Goal: Communication & Community: Answer question/provide support

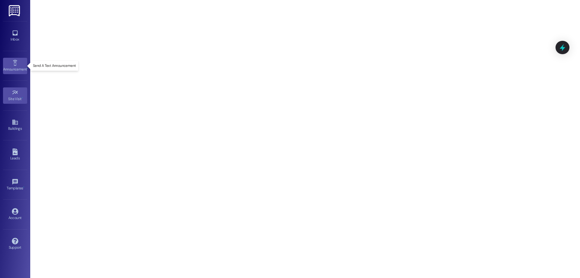
click at [16, 66] on div "Announcement •" at bounding box center [15, 69] width 30 height 6
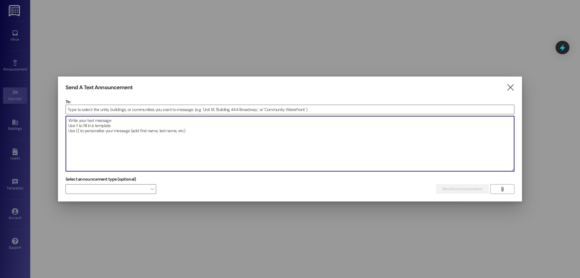
paste textarea "[DATE] Re: Scheduled Water Shut-Off – [DATE] Time: 8:00 AM to 5:00 PM Location:…"
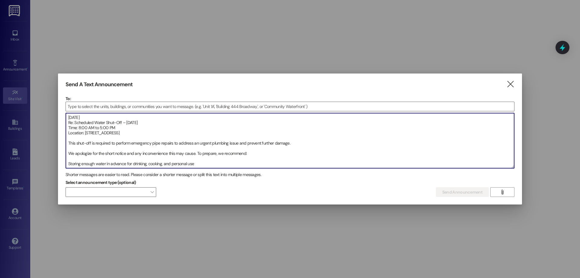
scroll to position [30, 0]
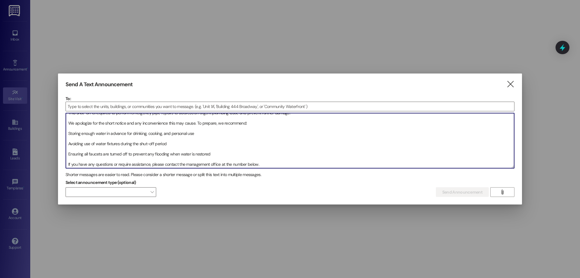
click at [142, 123] on textarea "[DATE] Re: Scheduled Water Shut-Off – [DATE] Time: 8:00 AM to 5:00 PM Location:…" at bounding box center [290, 140] width 449 height 55
drag, startPoint x: 171, startPoint y: 134, endPoint x: 133, endPoint y: 133, distance: 38.1
click at [133, 133] on textarea "[DATE] Re: Scheduled Water Shut-Off – [DATE] Time: 8:00 AM to 5:00 PM Location:…" at bounding box center [290, 140] width 449 height 55
click at [196, 132] on textarea "[DATE] Re: Scheduled Water Shut-Off – [DATE] Time: 8:00 AM to 5:00 PM Location:…" at bounding box center [290, 140] width 449 height 55
drag, startPoint x: 187, startPoint y: 132, endPoint x: 130, endPoint y: 133, distance: 57.1
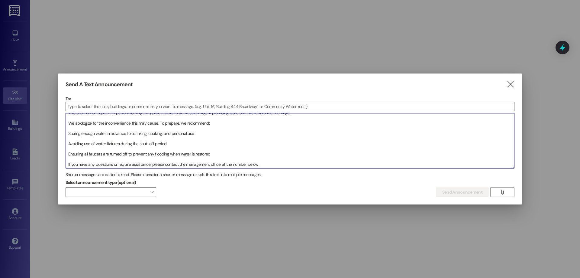
click at [130, 133] on textarea "[DATE] Re: Scheduled Water Shut-Off – [DATE] Time: 8:00 AM to 5:00 PM Location:…" at bounding box center [290, 140] width 449 height 55
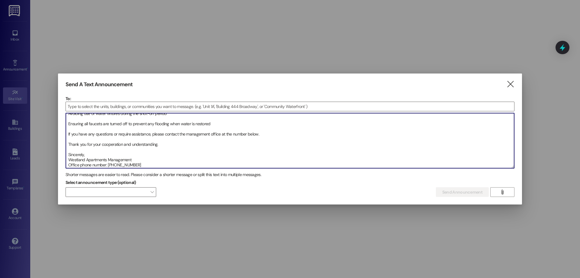
scroll to position [62, 0]
click at [108, 157] on textarea "[DATE] Re: Scheduled Water Shut-Off – [DATE] Time: 8:00 AM to 5:00 PM Location:…" at bounding box center [290, 140] width 449 height 55
click at [134, 160] on textarea "[DATE] Re: Scheduled Water Shut-Off – [DATE] Time: 8:00 AM to 5:00 PM Location:…" at bounding box center [290, 140] width 449 height 55
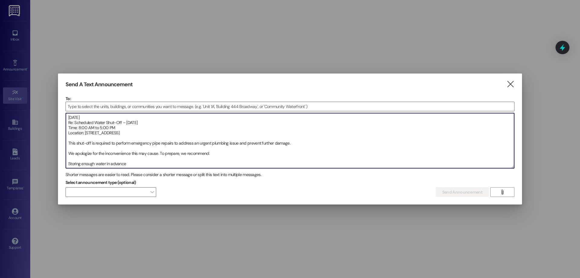
drag, startPoint x: 145, startPoint y: 164, endPoint x: 63, endPoint y: 100, distance: 103.8
click at [63, 100] on div "Send A Text Announcement  To:  Drop image file here [DATE] Re: Scheduled Wate…" at bounding box center [290, 138] width 464 height 131
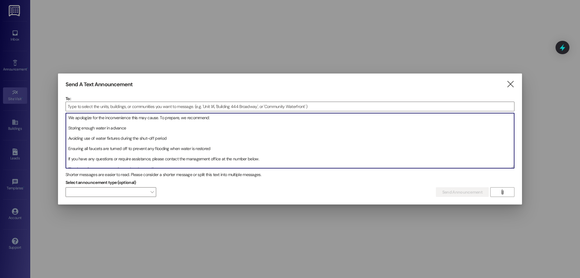
scroll to position [62, 0]
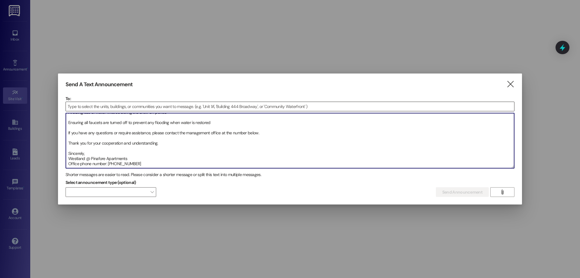
type textarea "[DATE] Re: Scheduled Water Shut-Off – [DATE] Time: 8:00 AM to 5:00 PM Location:…"
click at [132, 108] on input at bounding box center [290, 106] width 449 height 9
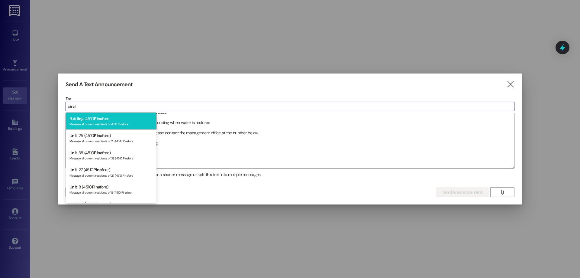
type input "pinaf"
click at [99, 117] on span "Pinaf" at bounding box center [99, 118] width 10 height 5
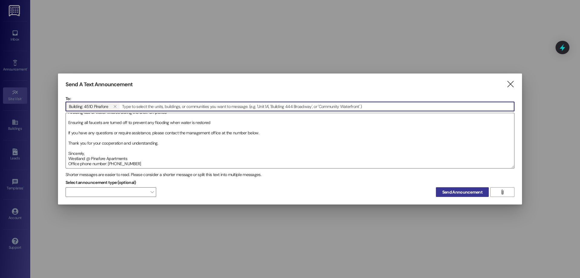
click at [460, 191] on span "Send Announcement" at bounding box center [462, 192] width 40 height 6
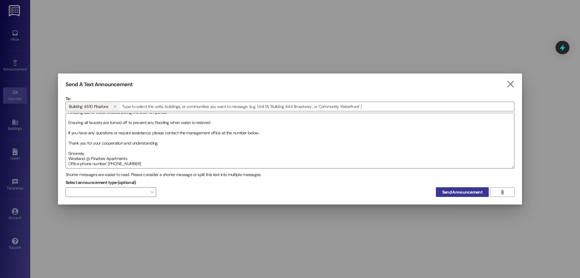
click at [458, 188] on button "Send Announcement" at bounding box center [462, 192] width 53 height 10
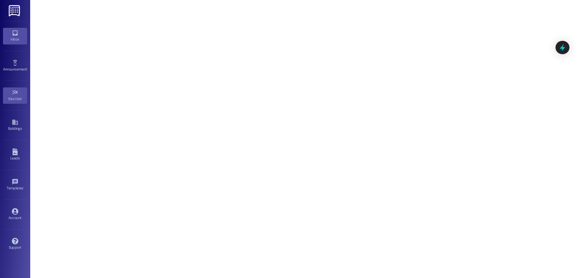
click at [13, 37] on div "Inbox" at bounding box center [15, 39] width 30 height 6
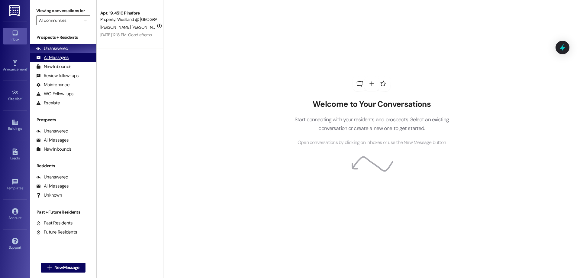
click at [66, 59] on div "All Messages" at bounding box center [52, 57] width 32 height 6
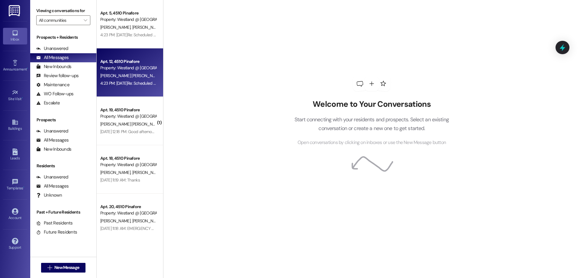
click at [127, 69] on div "Property: Westland @ [GEOGRAPHIC_DATA] (3299)" at bounding box center [128, 68] width 56 height 6
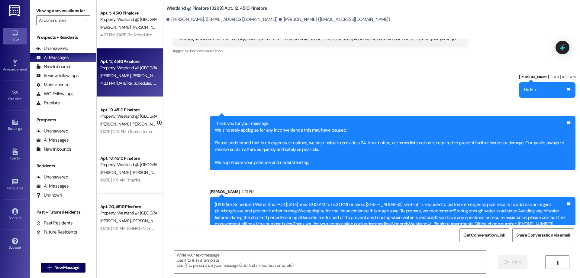
scroll to position [481, 0]
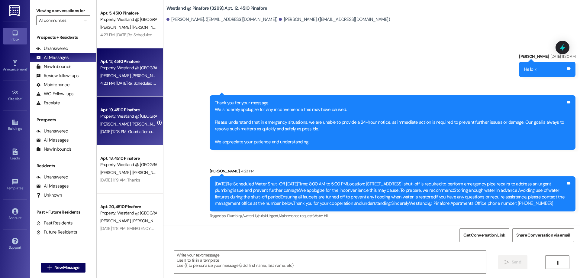
click at [118, 119] on div "Apt. 19, 4510 Pinafore Property: Westland @ [GEOGRAPHIC_DATA] (3299) [PERSON_NA…" at bounding box center [130, 121] width 66 height 48
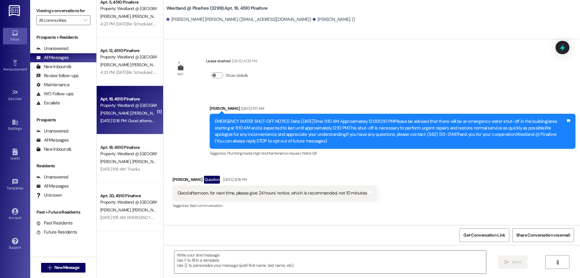
scroll to position [0, 0]
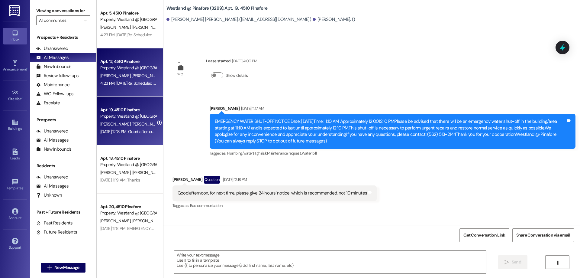
click at [122, 87] on div "4:23 PM: [DATE]Re: Scheduled Water Shut-Off [DATE]Time: 8:00 AM to 5:00 PMLocat…" at bounding box center [128, 83] width 57 height 8
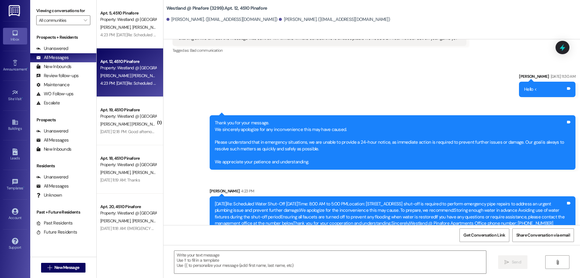
scroll to position [481, 0]
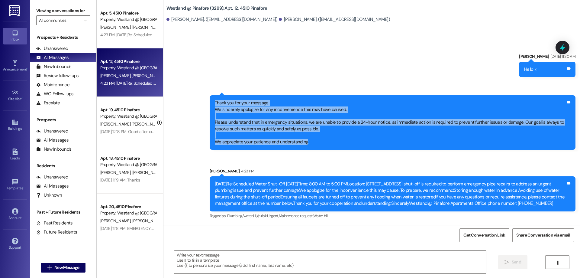
drag, startPoint x: 210, startPoint y: 95, endPoint x: 302, endPoint y: 137, distance: 100.9
click at [302, 137] on div "Thank you for your message. We sincerely apologize for any inconvenience this m…" at bounding box center [390, 122] width 352 height 45
copy div "Thank you for your message. We sincerely apologize for any inconvenience this m…"
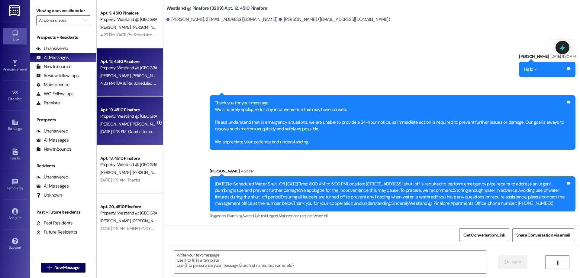
click at [117, 119] on div "Property: Westland @ [GEOGRAPHIC_DATA] (3299)" at bounding box center [128, 116] width 56 height 6
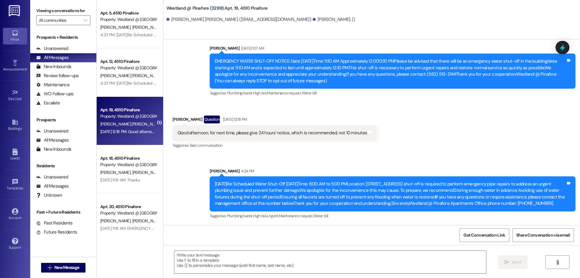
scroll to position [67, 0]
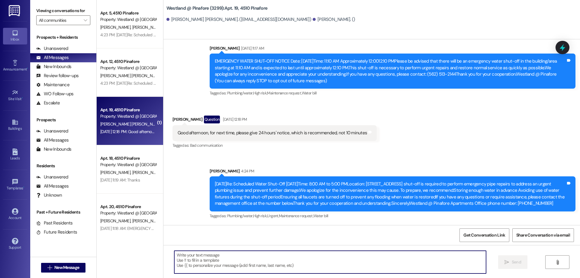
paste textarea "Thank you for your message. We sincerely apologize for any inconvenience this m…"
type textarea "Thank you for your message. We sincerely apologize for any inconvenience this m…"
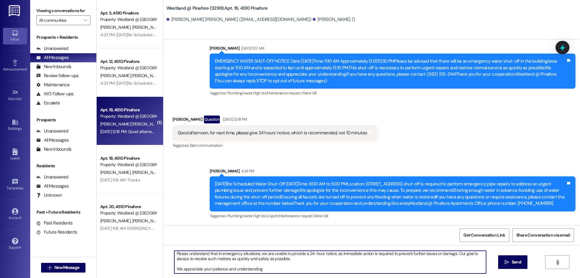
scroll to position [0, 0]
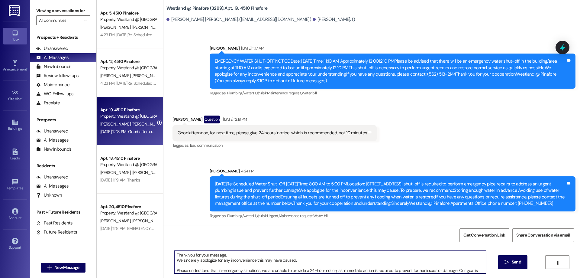
drag, startPoint x: 256, startPoint y: 270, endPoint x: 155, endPoint y: 241, distance: 105.4
click at [158, 244] on div "Apt. 5, 4510 Pinafore Property: Westland @ [GEOGRAPHIC_DATA] (3299) [PERSON_NAM…" at bounding box center [339, 139] width 484 height 278
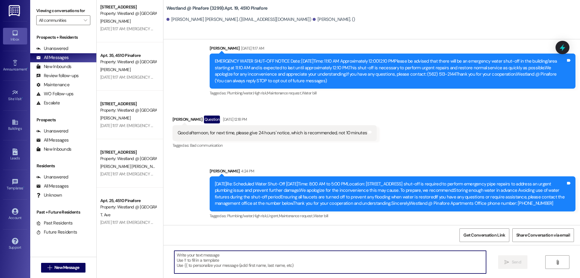
scroll to position [1179, 0]
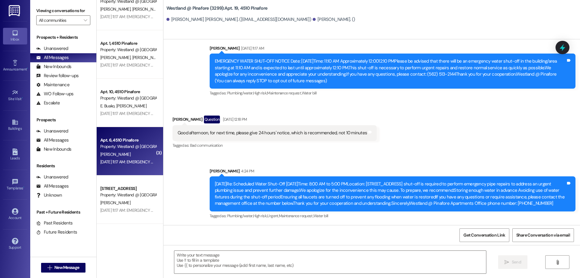
click at [144, 157] on div "[PERSON_NAME]" at bounding box center [128, 155] width 57 height 8
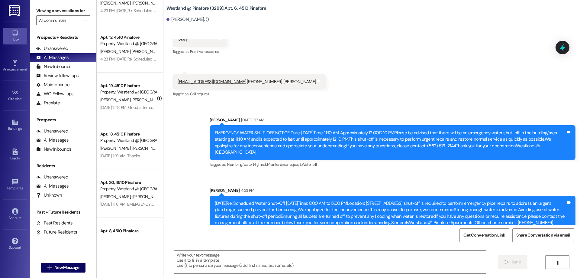
scroll to position [0, 0]
